Goal: Navigation & Orientation: Find specific page/section

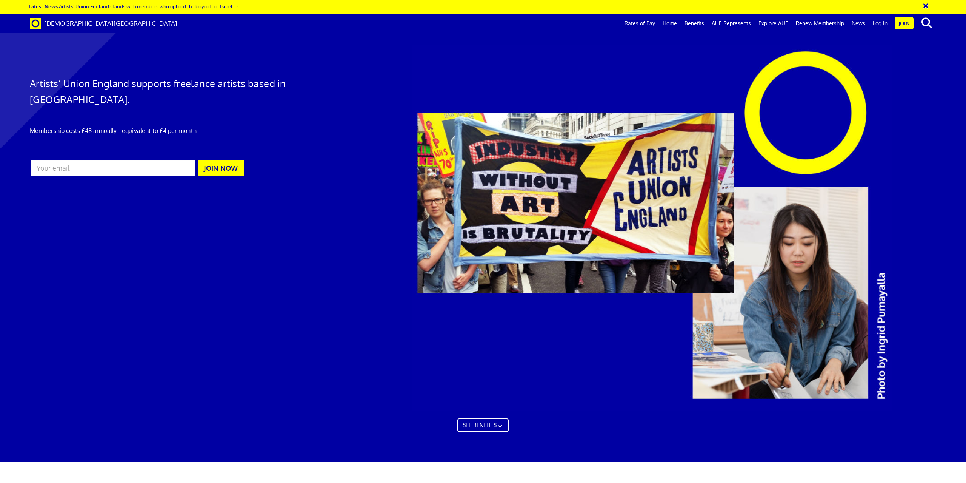
scroll to position [0, 22]
click at [880, 26] on link "Log in" at bounding box center [880, 23] width 22 height 19
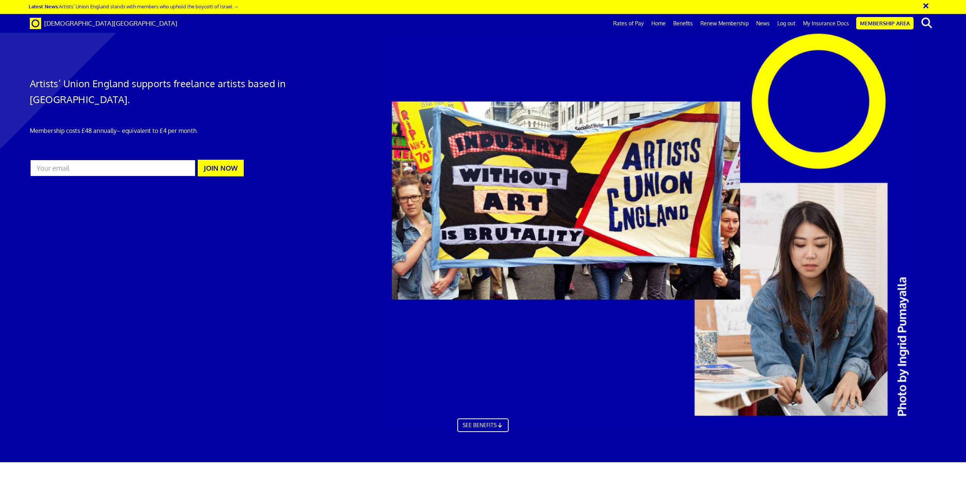
scroll to position [0, 22]
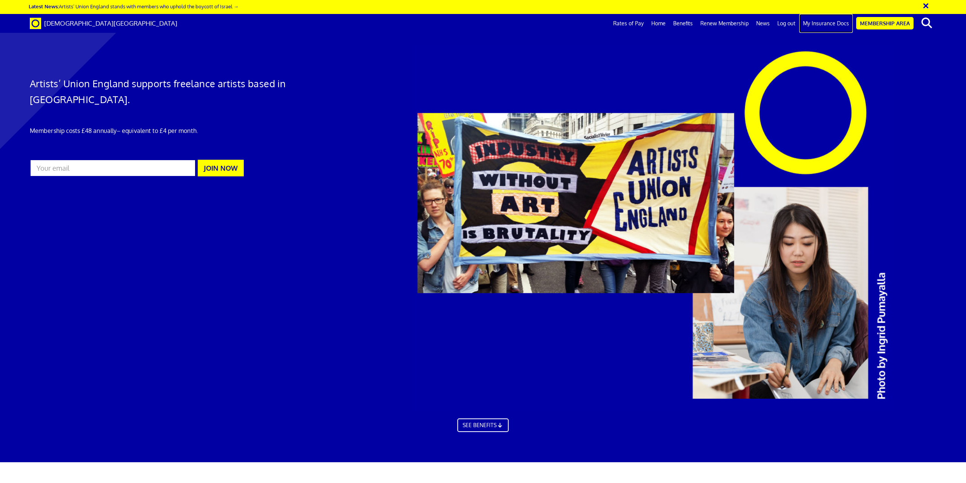
click at [825, 25] on link "My Insurance Docs" at bounding box center [827, 23] width 54 height 19
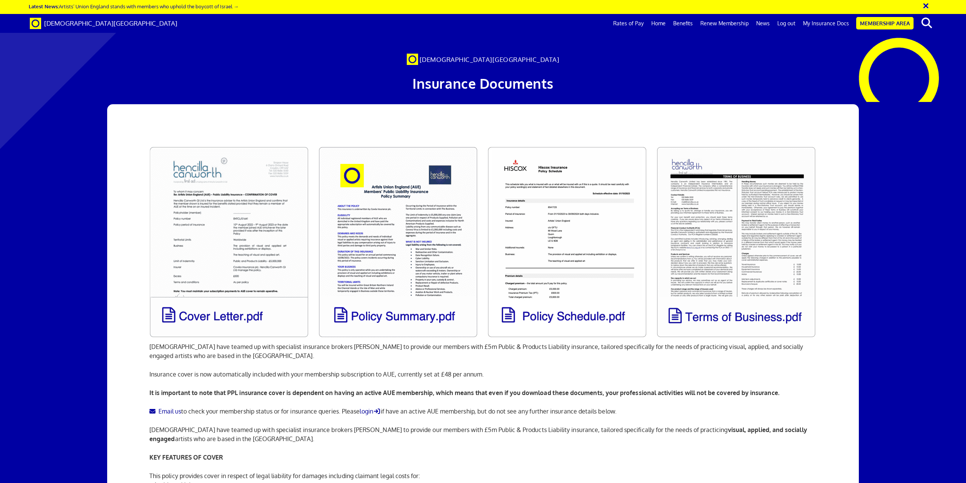
scroll to position [0, 22]
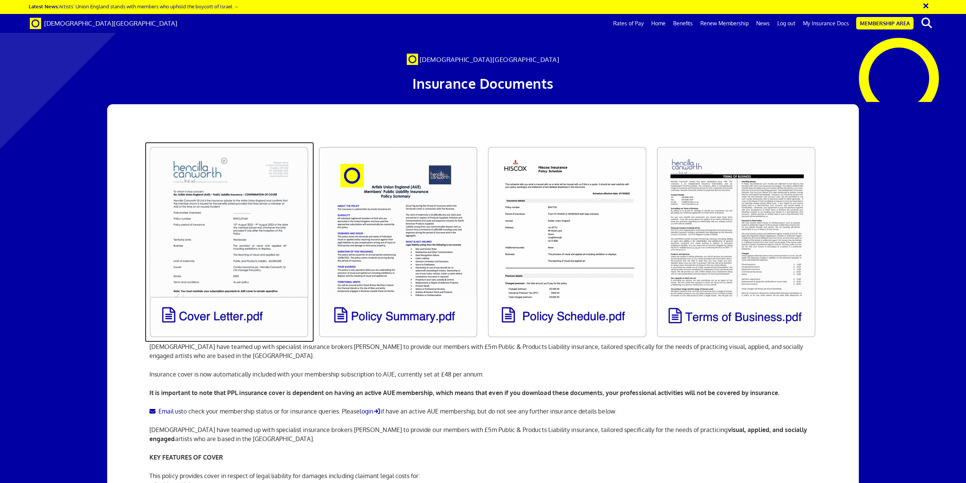
click at [221, 260] on link at bounding box center [229, 242] width 169 height 200
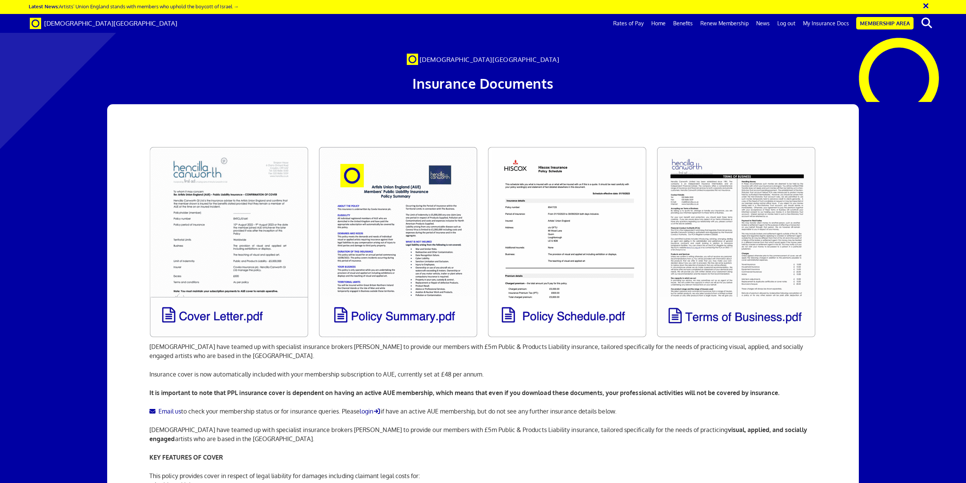
click at [898, 221] on div at bounding box center [483, 406] width 966 height 609
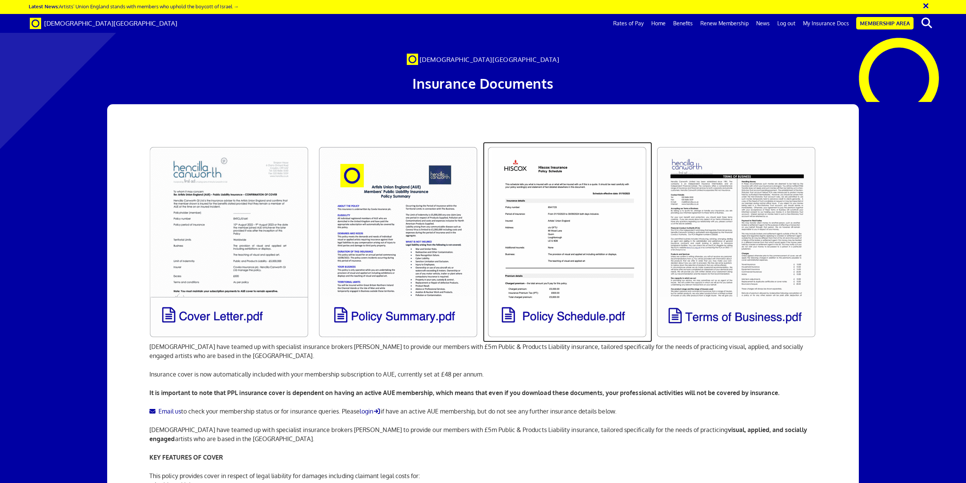
click at [533, 265] on link at bounding box center [567, 242] width 169 height 200
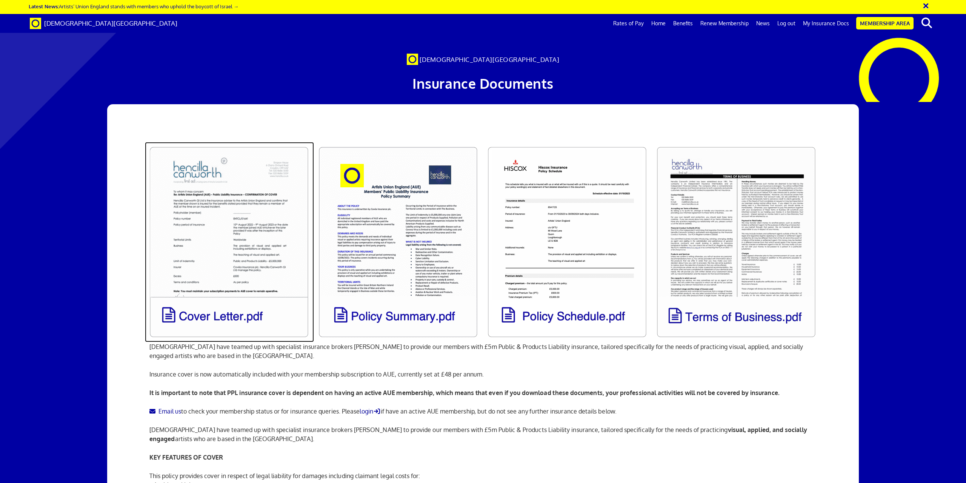
click at [242, 263] on link at bounding box center [229, 242] width 169 height 200
